Goal: Transaction & Acquisition: Purchase product/service

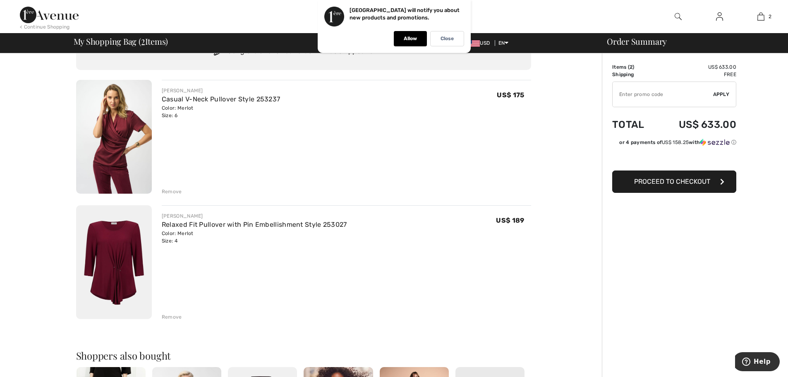
scroll to position [83, 0]
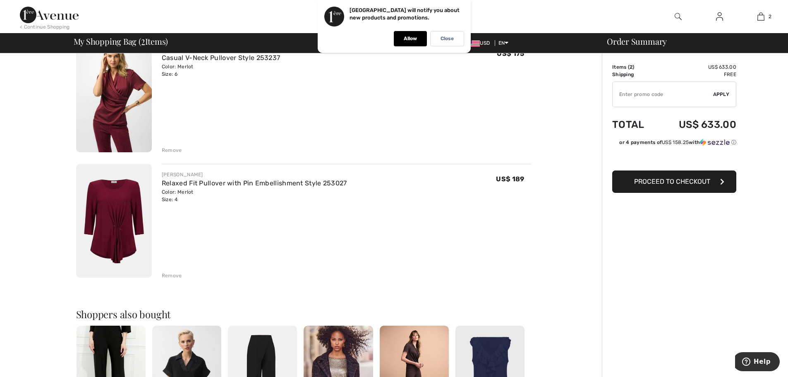
click at [176, 274] on div "Remove" at bounding box center [172, 275] width 20 height 7
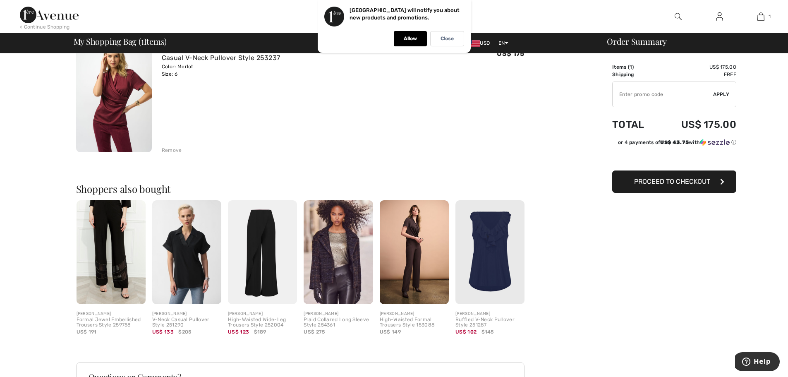
click at [197, 240] on img at bounding box center [186, 252] width 69 height 104
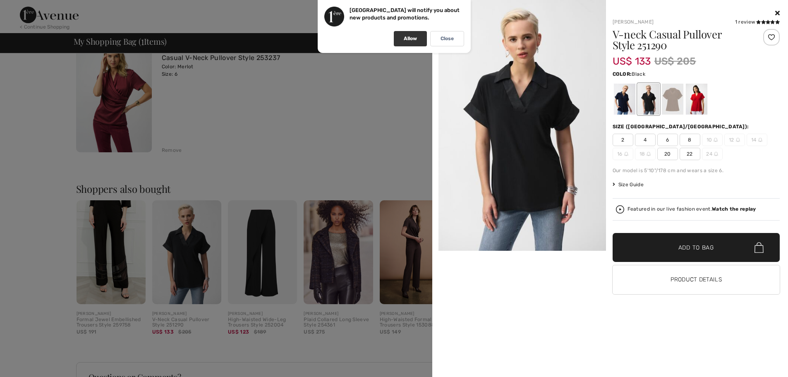
click at [413, 41] on p "Allow" at bounding box center [410, 39] width 13 height 6
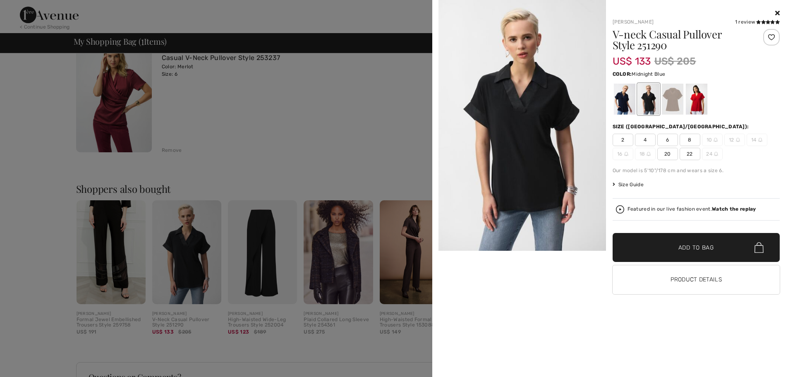
click at [626, 94] on div at bounding box center [625, 99] width 22 height 31
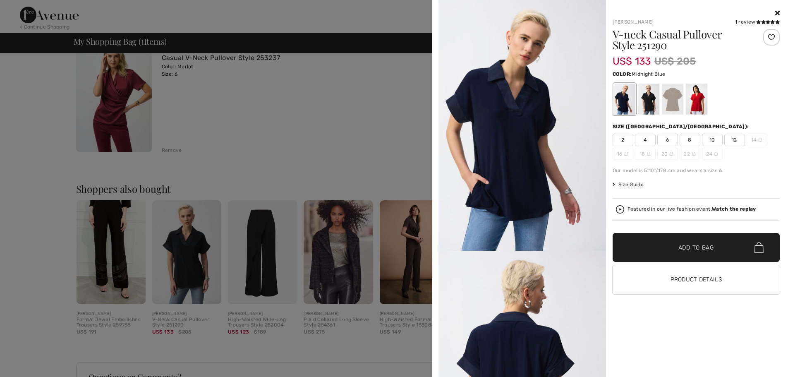
click at [647, 141] on span "4" at bounding box center [645, 140] width 21 height 12
click at [626, 34] on h1 "V-neck Casual Pullover Style 251290" at bounding box center [682, 40] width 139 height 22
click at [618, 20] on link "[PERSON_NAME]" at bounding box center [633, 22] width 41 height 6
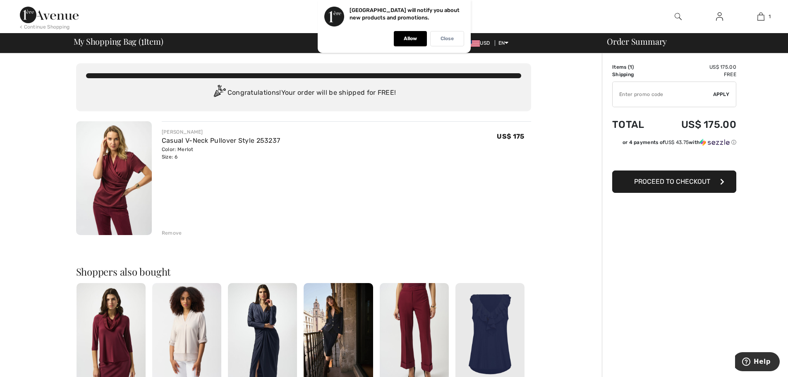
click at [455, 40] on div "Close" at bounding box center [447, 38] width 34 height 15
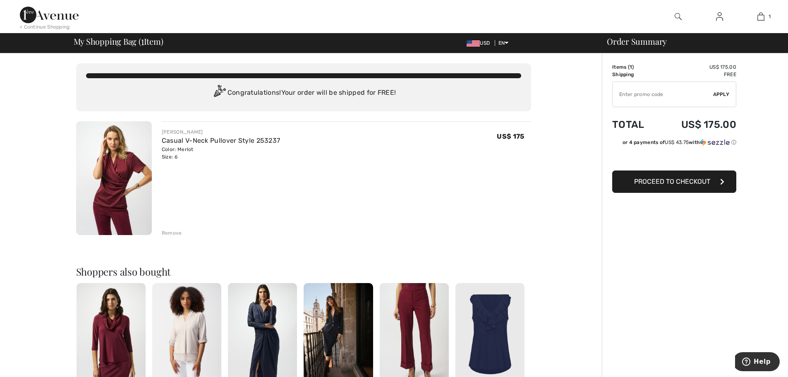
click at [54, 10] on img at bounding box center [49, 15] width 59 height 17
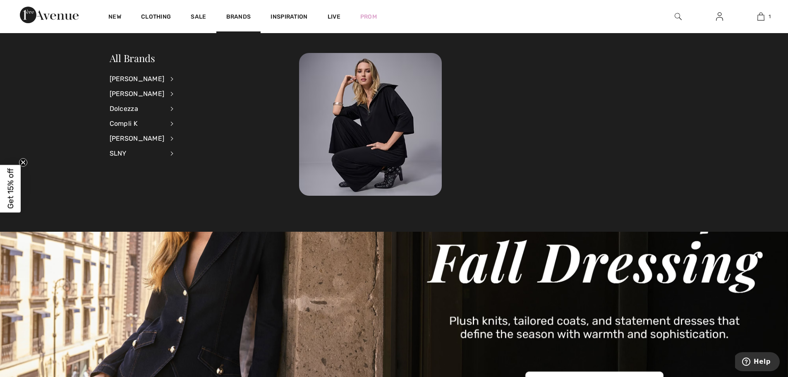
click at [161, 77] on li "Joseph Ribkoff View All Accessories Dresses & Jumpsuits Jackets & Blazers Outer…" at bounding box center [147, 79] width 75 height 15
click at [165, 77] on div "[PERSON_NAME]" at bounding box center [137, 79] width 55 height 15
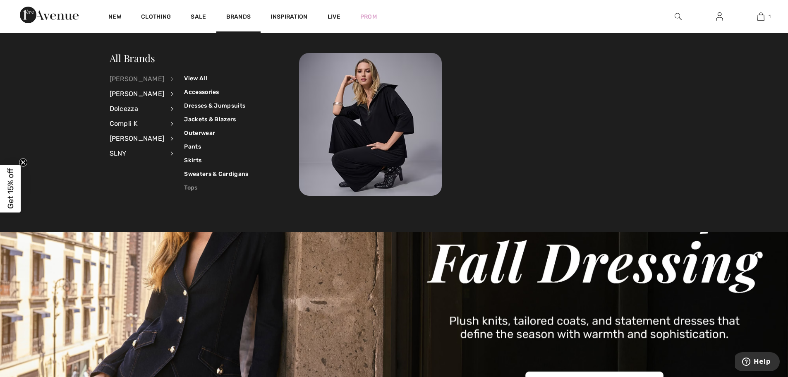
click at [185, 186] on link "Tops" at bounding box center [216, 188] width 64 height 14
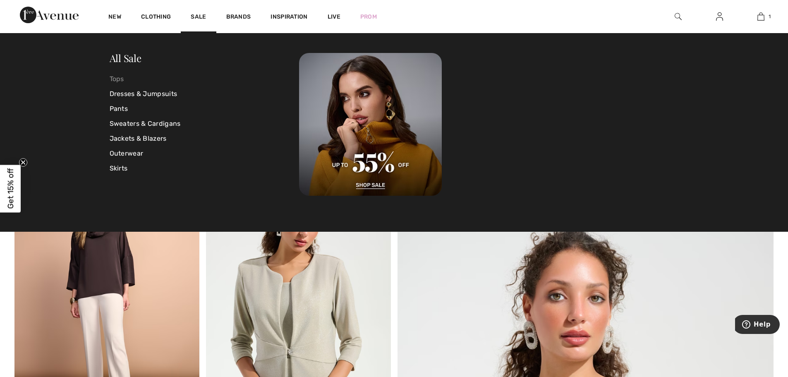
click at [122, 76] on link "Tops" at bounding box center [205, 79] width 190 height 15
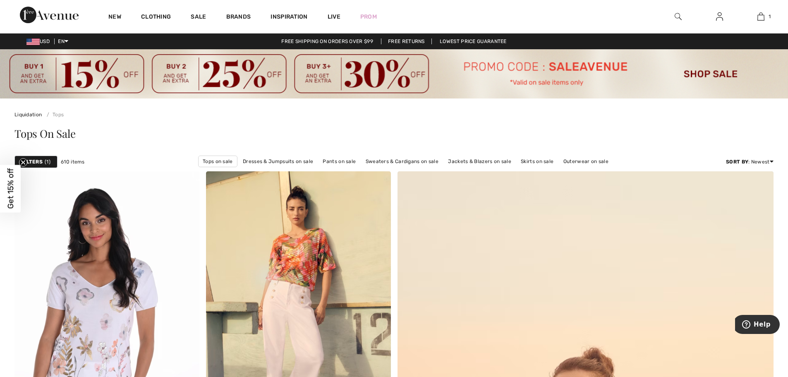
click at [74, 162] on span "610 items" at bounding box center [73, 161] width 24 height 7
click at [47, 159] on span "1" at bounding box center [48, 161] width 6 height 7
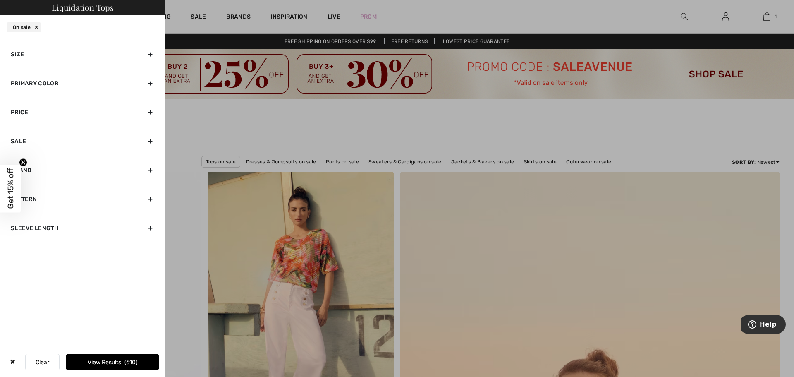
click at [149, 79] on div "Primary Color" at bounding box center [83, 83] width 152 height 29
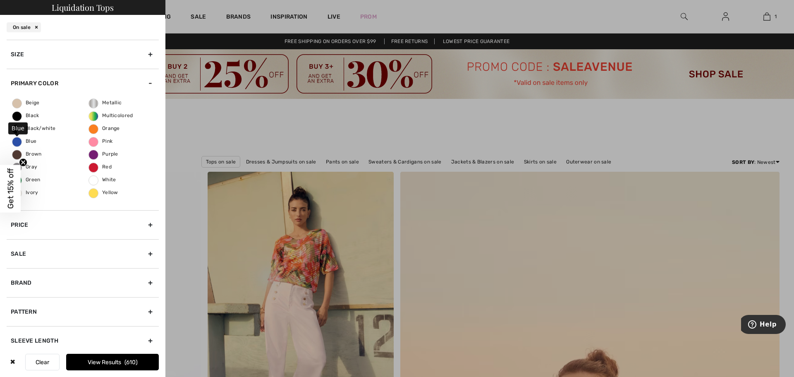
click at [17, 142] on span "Blue" at bounding box center [24, 141] width 24 height 6
click at [0, 0] on input "Blue" at bounding box center [0, 0] width 0 height 0
click at [93, 362] on button "View Results 133" at bounding box center [112, 362] width 93 height 17
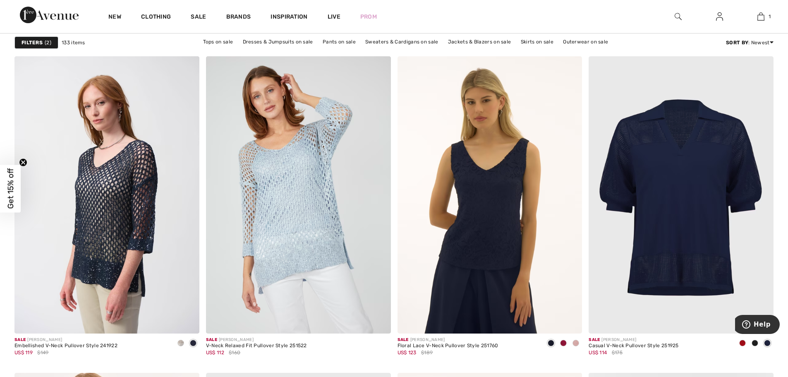
scroll to position [1821, 0]
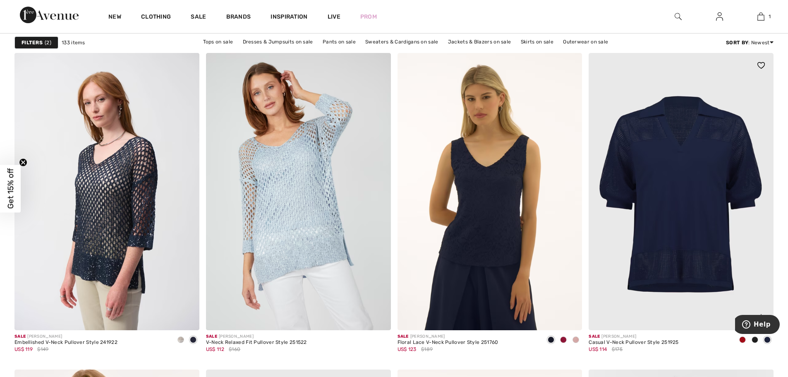
click at [689, 204] on img at bounding box center [681, 191] width 185 height 277
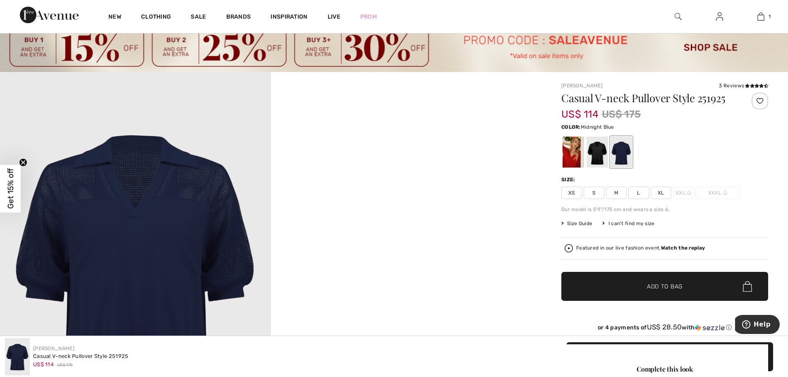
scroll to position [41, 0]
